Goal: Find contact information: Find contact information

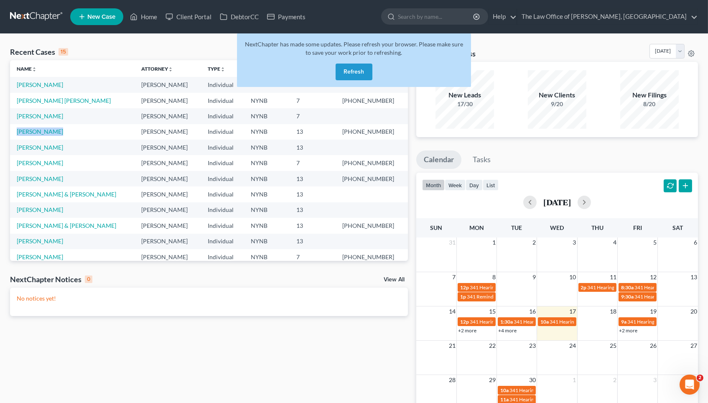
click at [358, 68] on button "Refresh" at bounding box center [354, 72] width 37 height 17
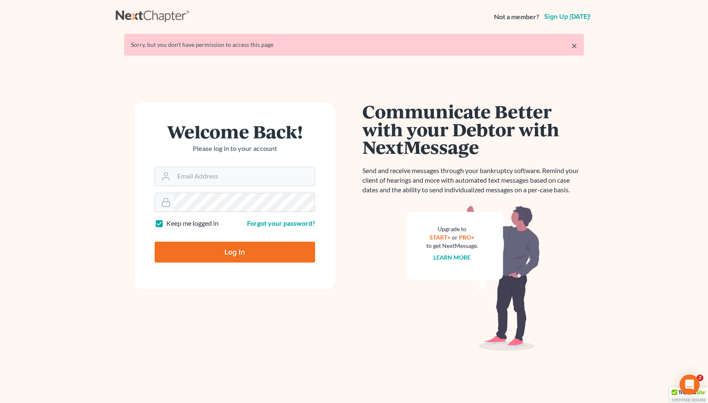
type input "pa@mvnlaw.com"
click at [235, 251] on input "Log In" at bounding box center [235, 252] width 161 height 21
type input "Thinking..."
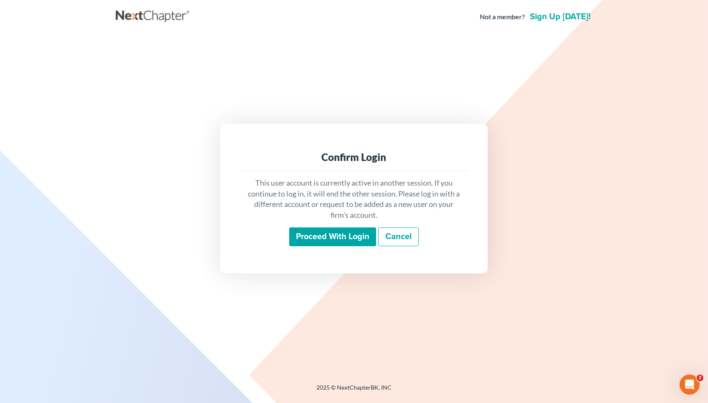
click at [314, 237] on input "Proceed with login" at bounding box center [332, 236] width 87 height 19
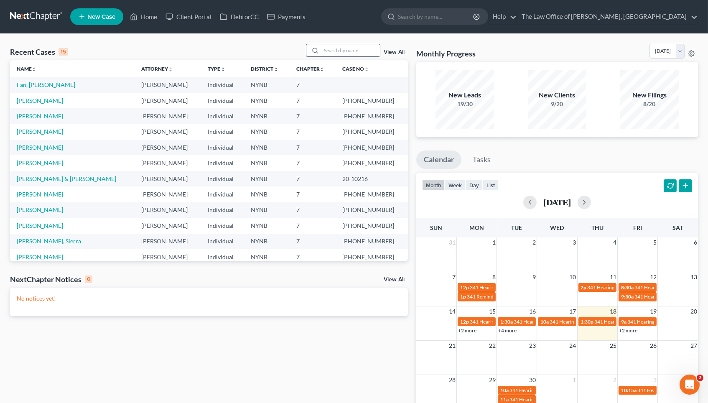
click at [332, 56] on div at bounding box center [343, 50] width 74 height 13
click at [333, 54] on input "search" at bounding box center [350, 50] width 59 height 12
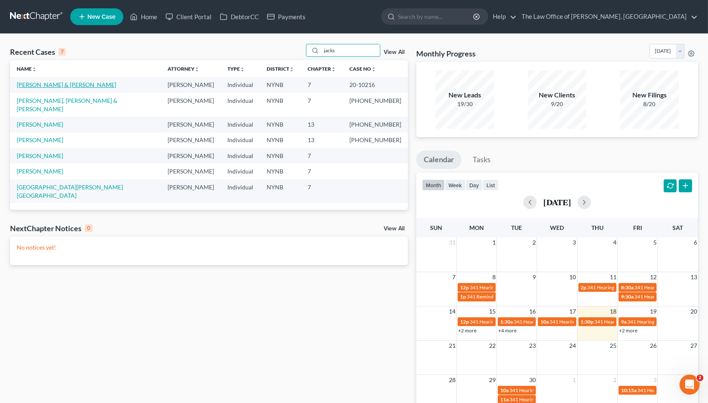
type input "jacks"
click at [49, 84] on link "Jackson, David & Ngosa" at bounding box center [66, 84] width 99 height 7
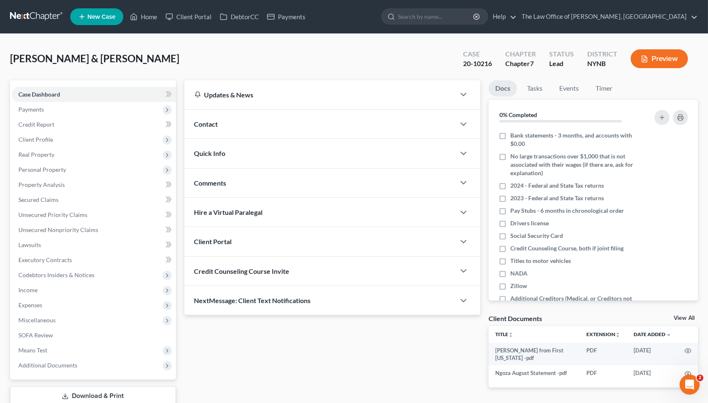
click at [223, 122] on div "Contact" at bounding box center [319, 124] width 271 height 29
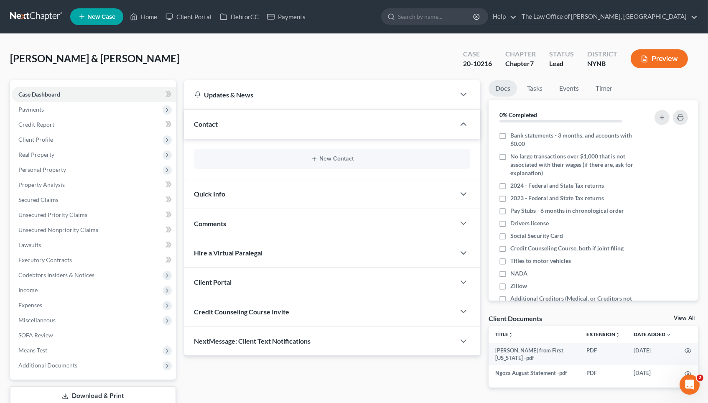
click at [223, 122] on div "Contact" at bounding box center [319, 124] width 271 height 29
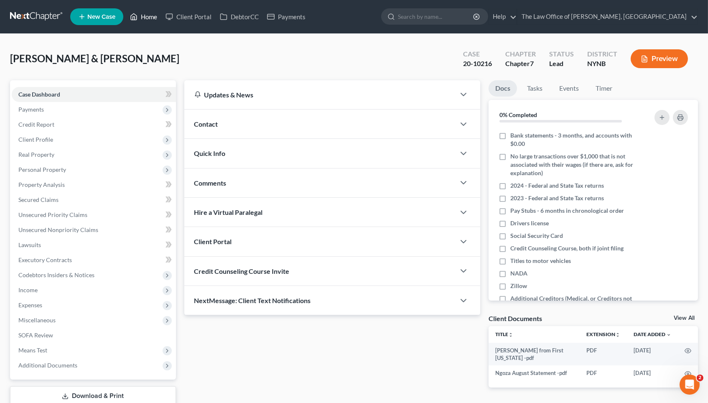
click at [140, 16] on link "Home" at bounding box center [144, 16] width 36 height 15
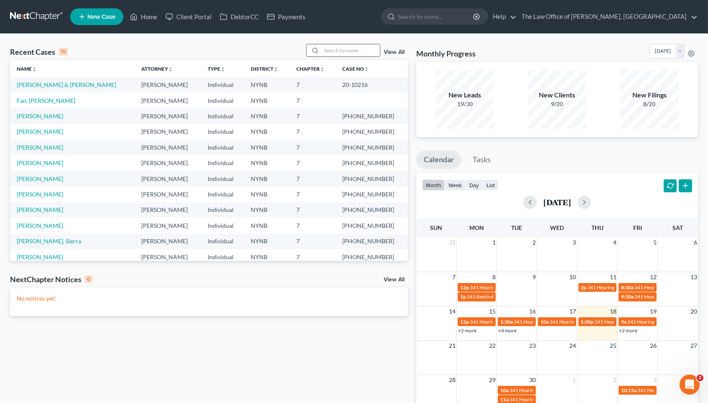
click at [333, 47] on input "search" at bounding box center [350, 50] width 59 height 12
paste input "Shaniqua"
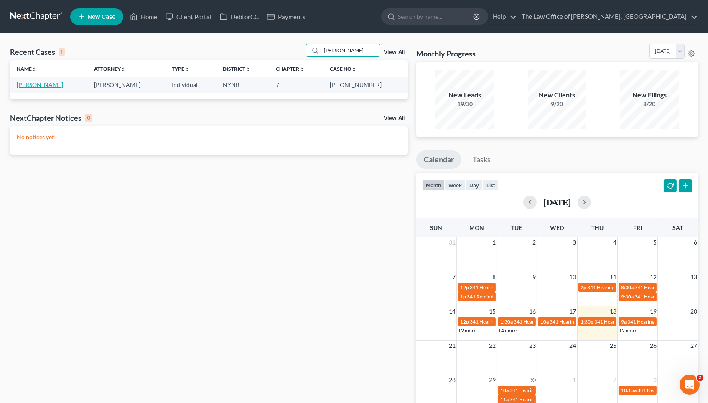
type input "Shaniqua"
click at [56, 82] on link "Thompson, Shaniqua" at bounding box center [40, 84] width 46 height 7
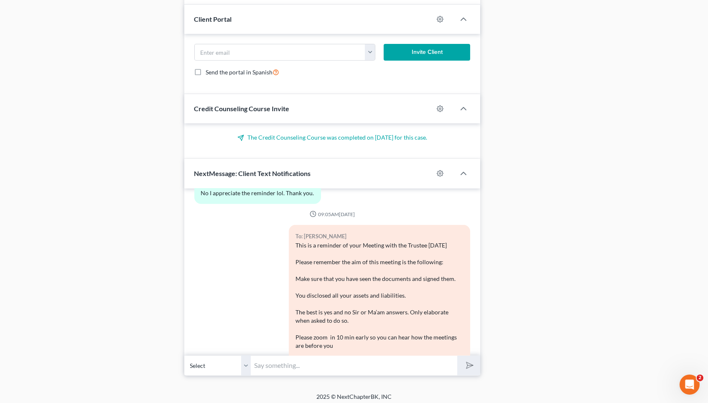
scroll to position [1201, 0]
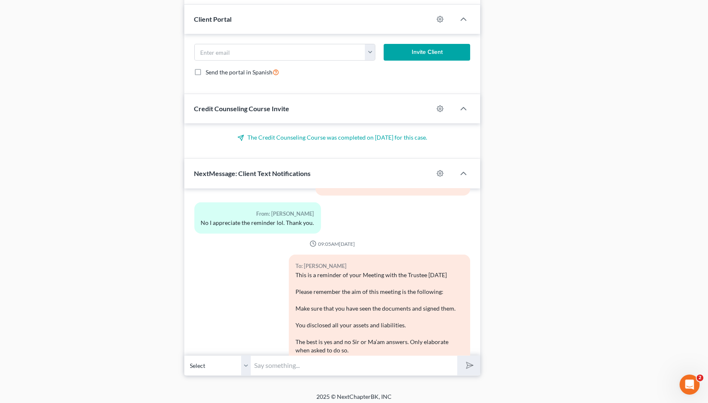
drag, startPoint x: 356, startPoint y: 236, endPoint x: 292, endPoint y: 213, distance: 68.1
click at [292, 255] on div "To: Shaniqua Thompson This is a reminder of your Meeting with the Trustee Tomor…" at bounding box center [379, 387] width 181 height 265
copy div "This is a reminder of your Meeting with the Trustee Tomorrow Please remember th…"
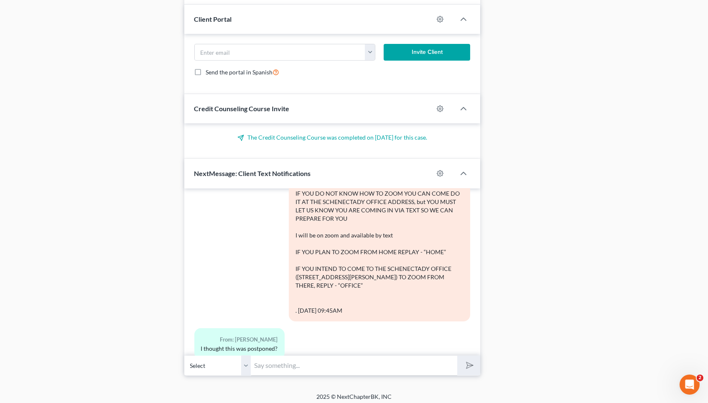
scroll to position [1398, 0]
click at [304, 360] on input "text" at bounding box center [354, 365] width 207 height 20
paste input "This is a reminder of your Meeting with the Trustee Tomorrow Please remember th…"
type input "This is a reminder of your Meeting with the Trustee Tomorrow Please remember th…"
click at [319, 368] on input "This is a reminder of your Meeting with the Trustee Tomorrow Please remember th…" at bounding box center [354, 365] width 207 height 20
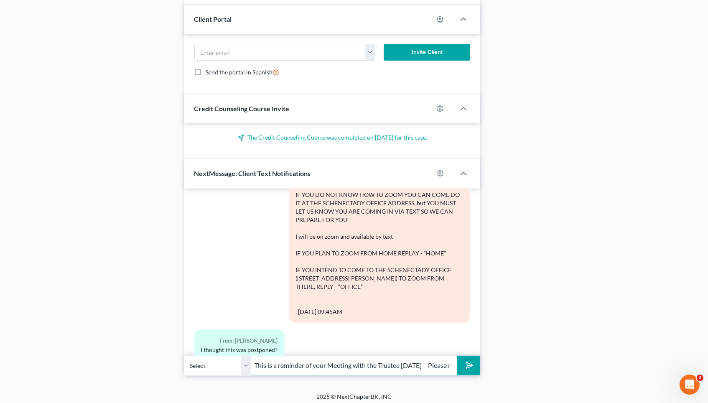
click at [319, 368] on input "This is a reminder of your Meeting with the Trustee Tomorrow Please remember th…" at bounding box center [354, 365] width 207 height 20
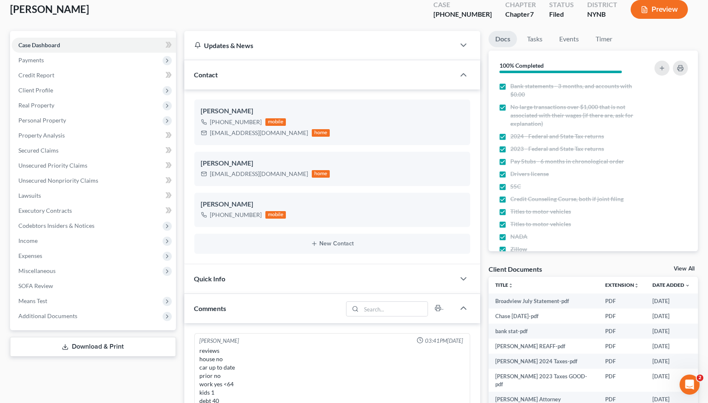
scroll to position [49, 0]
click at [235, 124] on div "+1 (518) 930-6108" at bounding box center [236, 122] width 52 height 8
copy div "+1 (518) 930-6108"
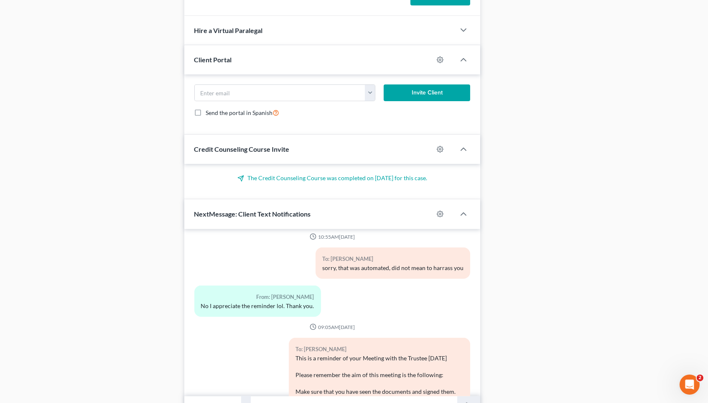
scroll to position [1166, 0]
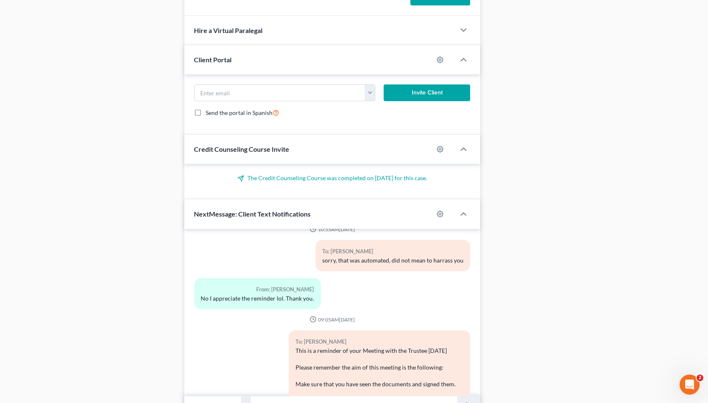
drag, startPoint x: 359, startPoint y: 289, endPoint x: 291, endPoint y: 288, distance: 67.7
copy div "This is a reminder of your Meeting with the Trustee Tomorrow Please remember th…"
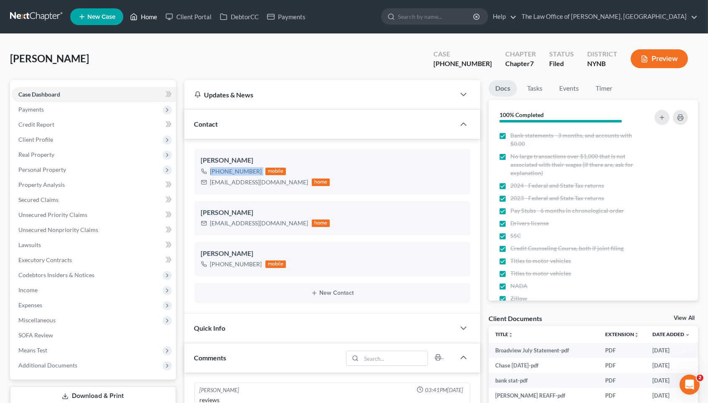
scroll to position [0, 0]
click at [146, 18] on link "Home" at bounding box center [144, 16] width 36 height 15
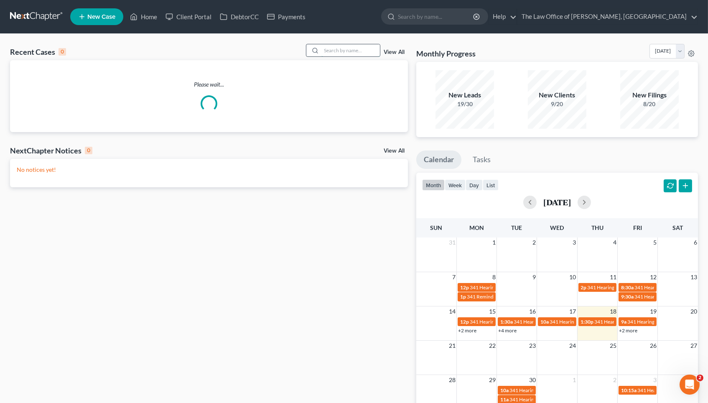
click at [343, 46] on input "search" at bounding box center [350, 50] width 59 height 12
paste input "Famoso"
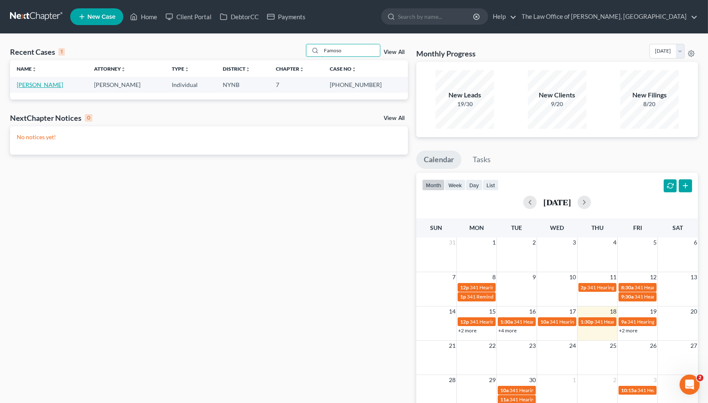
type input "Famoso"
click at [52, 83] on link "Famoso, Michael" at bounding box center [40, 84] width 46 height 7
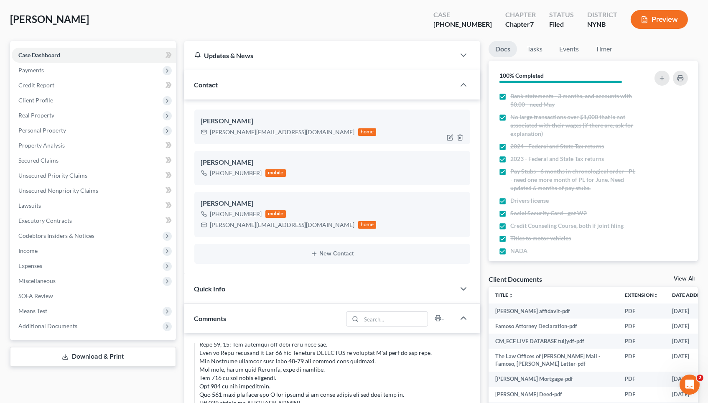
scroll to position [30, 0]
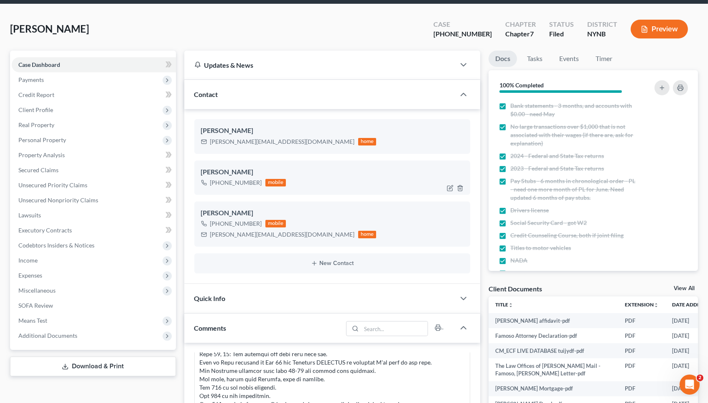
click at [227, 183] on div "+1 (518) 291-6474" at bounding box center [236, 183] width 52 height 8
copy div "+1 (518) 291-6474"
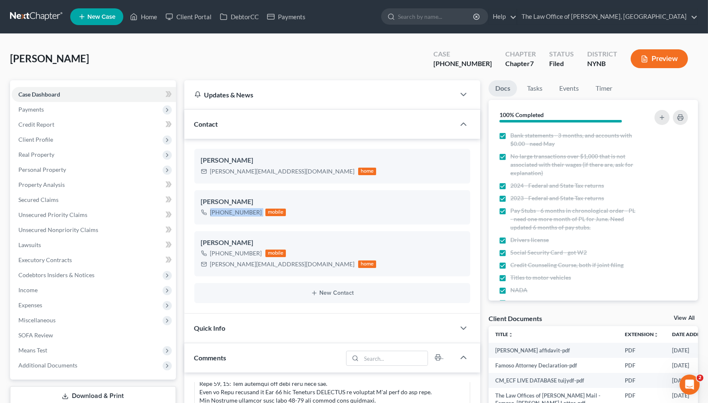
scroll to position [0, 0]
click at [145, 16] on link "Home" at bounding box center [144, 16] width 36 height 15
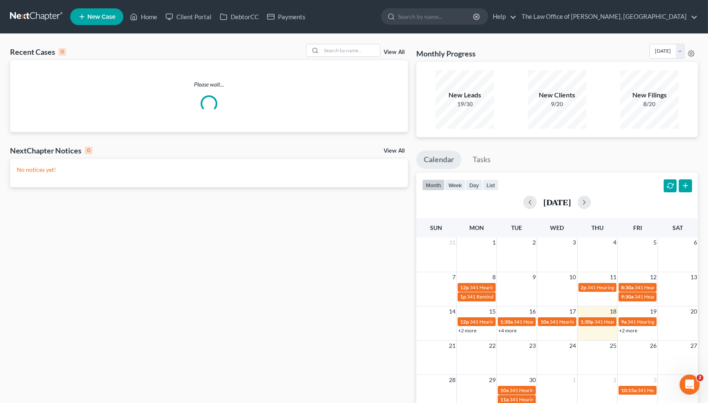
click at [339, 57] on div "Recent Cases 0 View All" at bounding box center [209, 52] width 398 height 16
click at [339, 54] on input "search" at bounding box center [350, 50] width 59 height 12
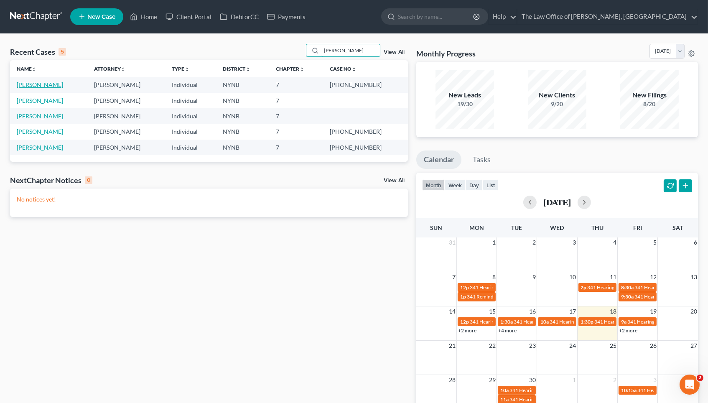
type input "riley"
click at [46, 86] on link "Riley, Shannon" at bounding box center [40, 84] width 46 height 7
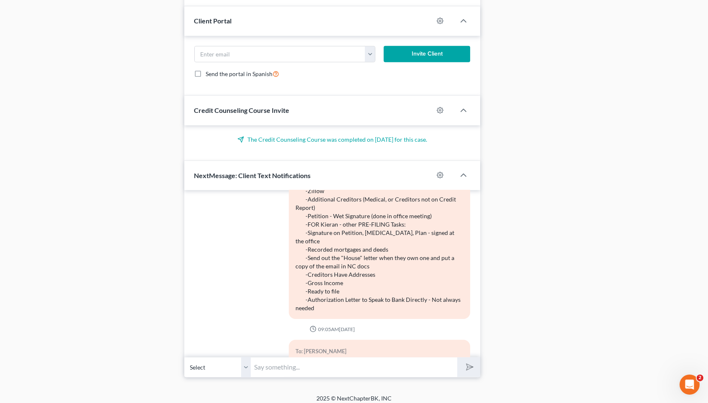
scroll to position [467, 0]
click at [280, 359] on input "text" at bounding box center [354, 367] width 207 height 20
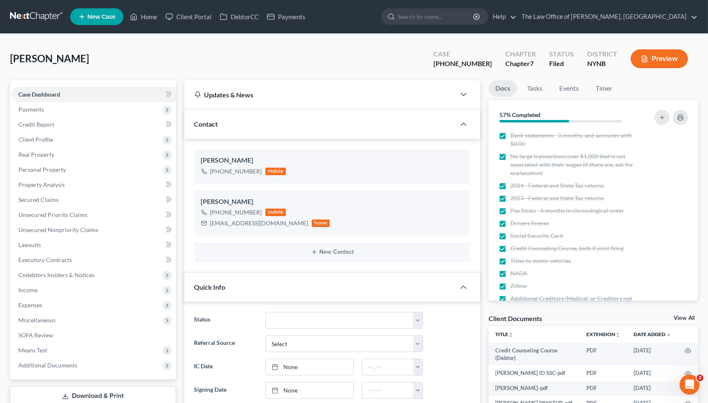
scroll to position [0, 0]
click at [231, 166] on div "+1 (518) 961-1537 mobile" at bounding box center [243, 171] width 85 height 11
click at [231, 168] on div "+1 (518) 961-1537" at bounding box center [236, 171] width 52 height 8
click at [232, 168] on div "+1 (518) 961-1537" at bounding box center [236, 171] width 52 height 8
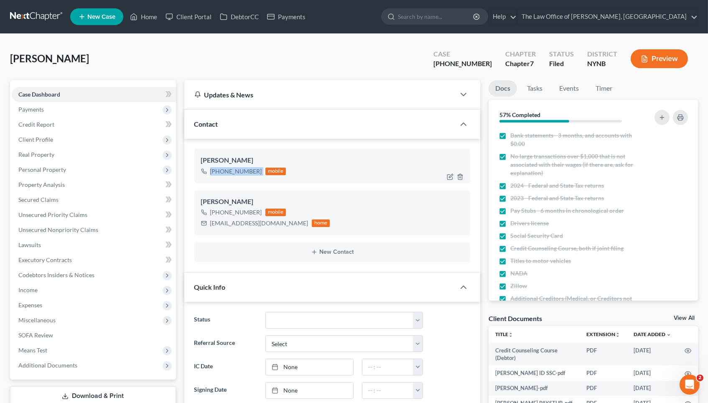
copy div "+1 (518) 961-1537"
click at [154, 20] on link "Home" at bounding box center [144, 16] width 36 height 15
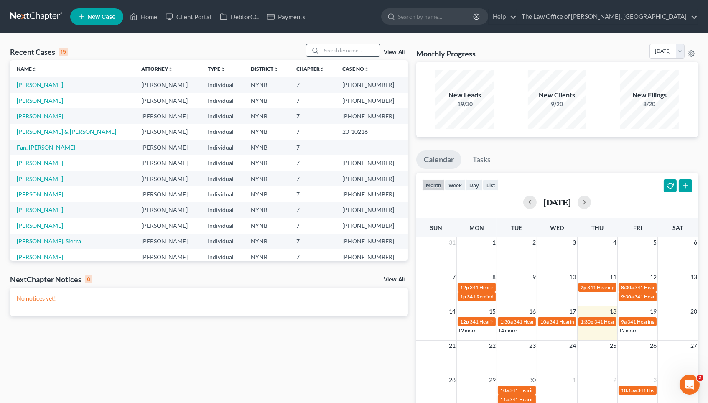
click at [336, 53] on input "search" at bounding box center [350, 50] width 59 height 12
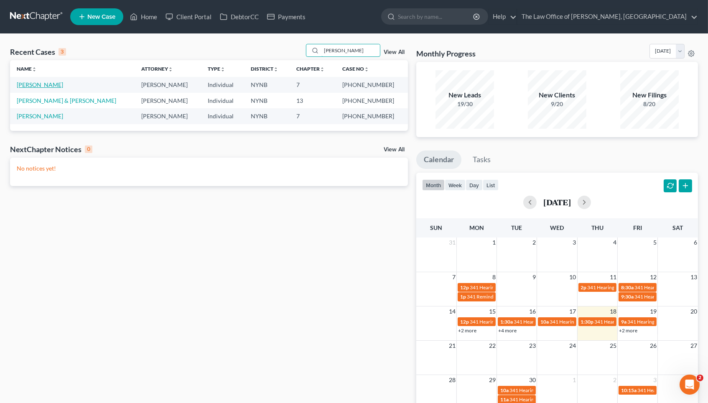
type input "sonia"
click at [40, 82] on link "Bisesar, Sonia" at bounding box center [40, 84] width 46 height 7
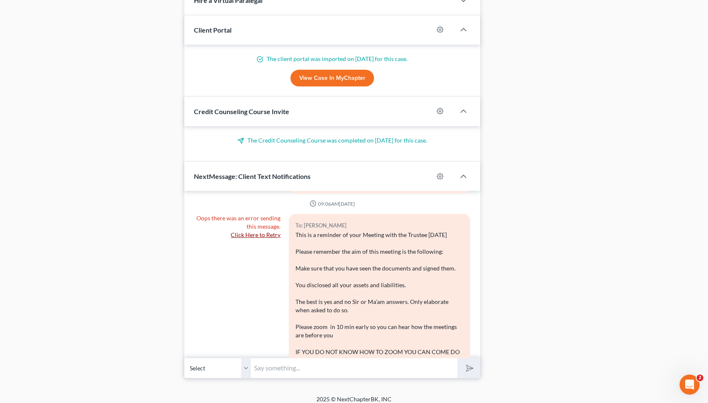
scroll to position [347, 0]
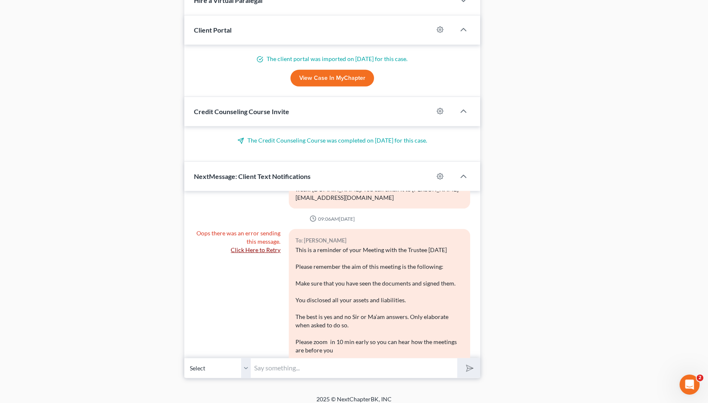
click at [264, 246] on link "Click Here to Retry" at bounding box center [256, 249] width 50 height 7
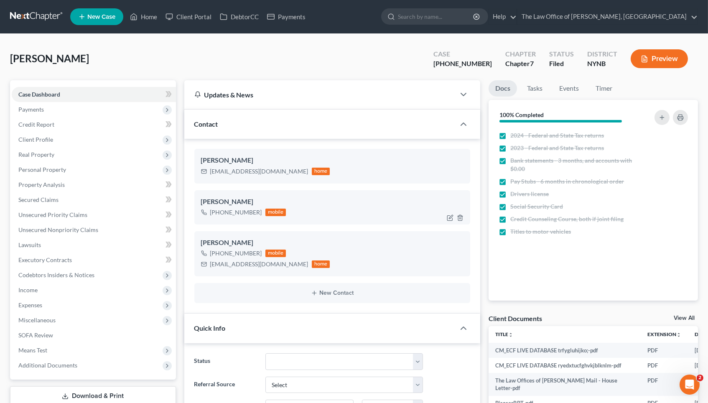
scroll to position [0, 0]
click at [230, 209] on div "+1 (518) 982-7912" at bounding box center [236, 212] width 52 height 8
copy div "+1 (518) 982-7912"
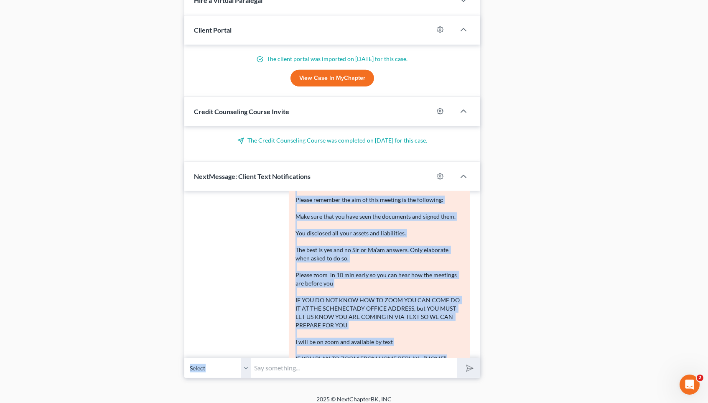
scroll to position [471, 0]
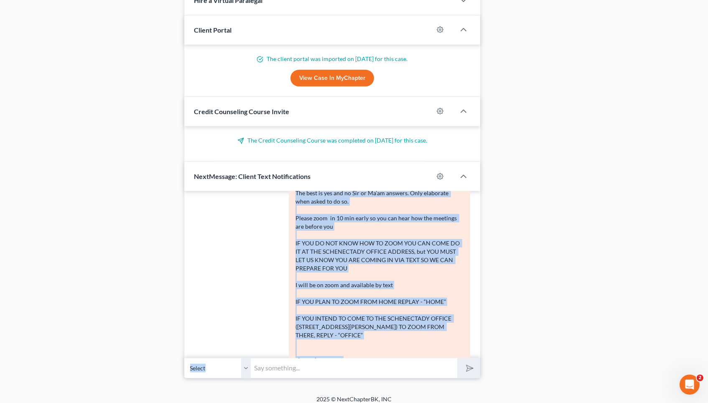
drag, startPoint x: 296, startPoint y: 228, endPoint x: 396, endPoint y: 333, distance: 145.5
click at [396, 333] on div "To: Sonia Bisesar This is a reminder of your Meeting with the Trustee Tomorrow …" at bounding box center [379, 237] width 181 height 265
copy div "This is a reminder of your Meeting with the Trustee Tomorrow Please remember th…"
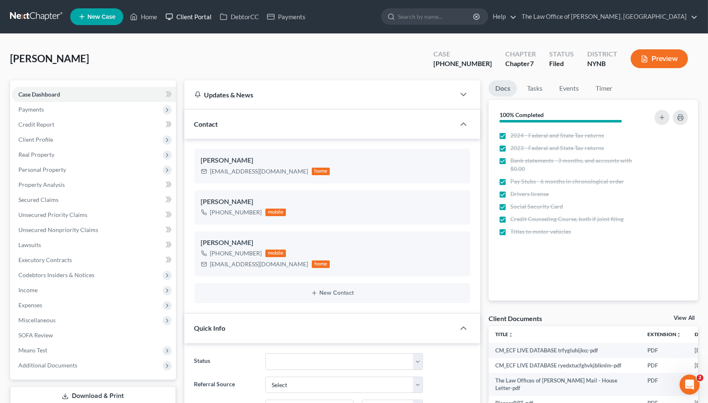
scroll to position [0, 0]
click at [154, 14] on link "Home" at bounding box center [144, 16] width 36 height 15
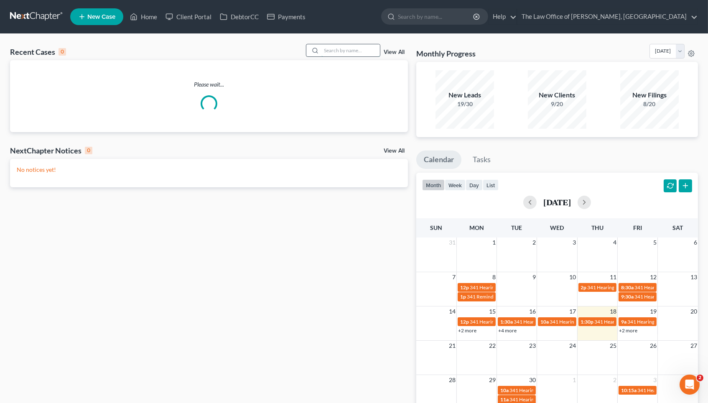
click at [350, 46] on input "search" at bounding box center [350, 50] width 59 height 12
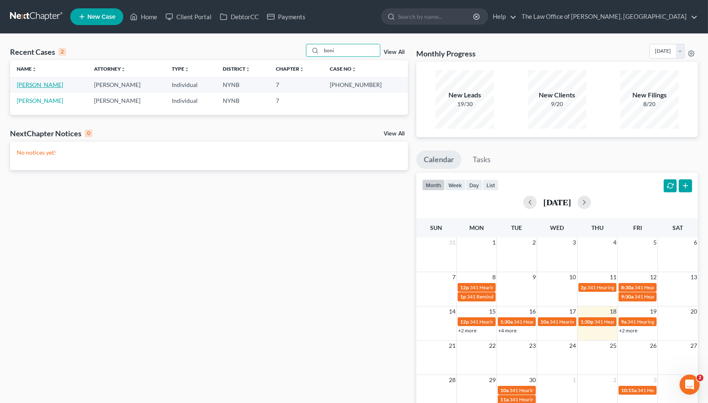
type input "boni"
click at [40, 87] on link "Boni, Susan" at bounding box center [40, 84] width 46 height 7
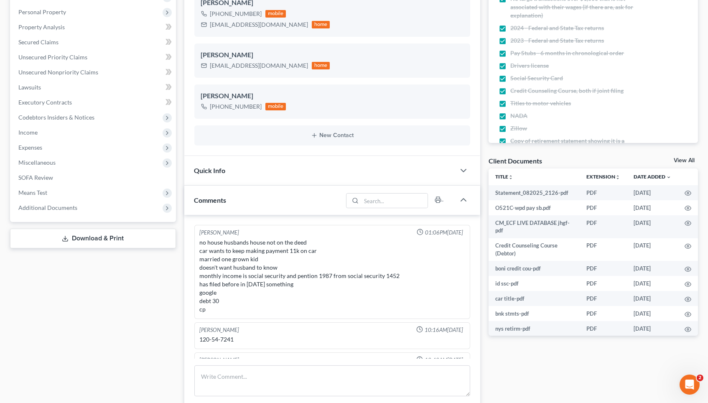
scroll to position [157, 0]
click at [232, 107] on div "+1 (518) 281-6696" at bounding box center [236, 107] width 52 height 8
copy div "+1 (518) 281-6696"
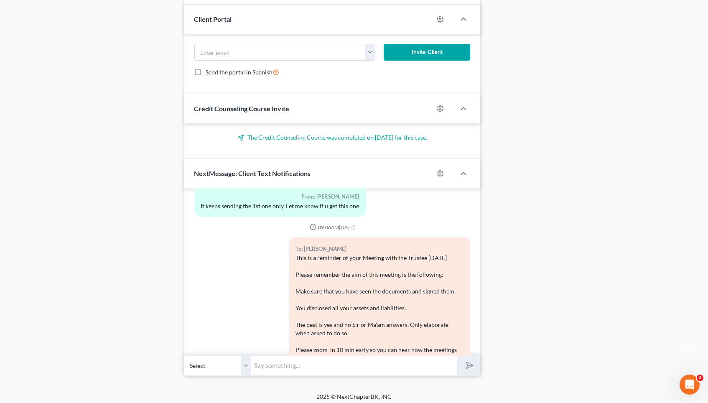
scroll to position [1053, 0]
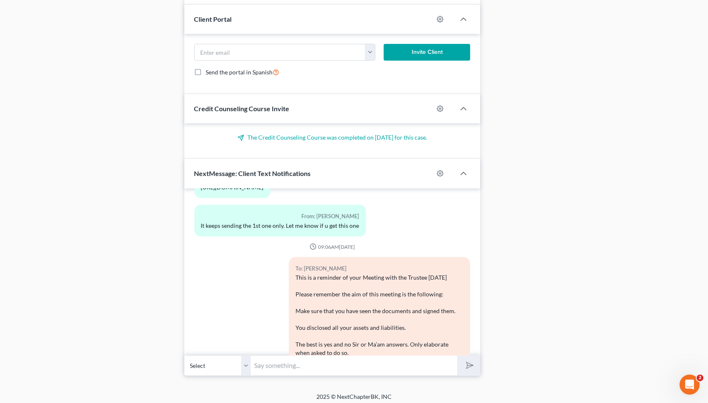
drag, startPoint x: 362, startPoint y: 324, endPoint x: 291, endPoint y: 252, distance: 100.8
click at [291, 257] on div "To: Susan Boni This is a reminder of your Meeting with the Trustee Tomorrow Ple…" at bounding box center [379, 389] width 181 height 265
copy div "This is a reminder of your Meeting with the Trustee Tomorrow Please remember th…"
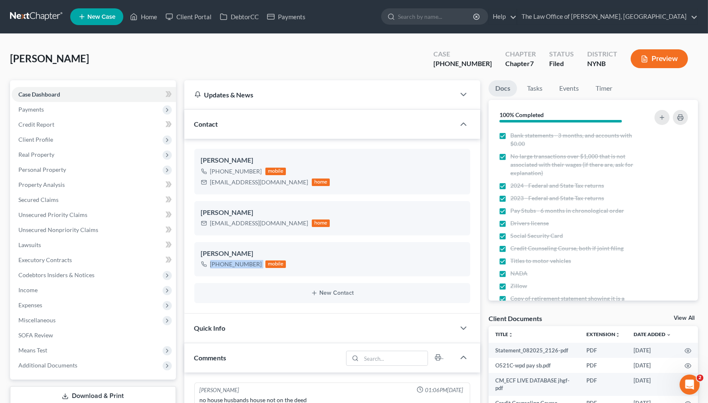
scroll to position [0, 0]
drag, startPoint x: 486, startPoint y: 62, endPoint x: 453, endPoint y: 62, distance: 33.4
click at [453, 62] on div "Case 25-10922-1" at bounding box center [463, 59] width 72 height 25
copy div "25-10922"
